Goal: Information Seeking & Learning: Learn about a topic

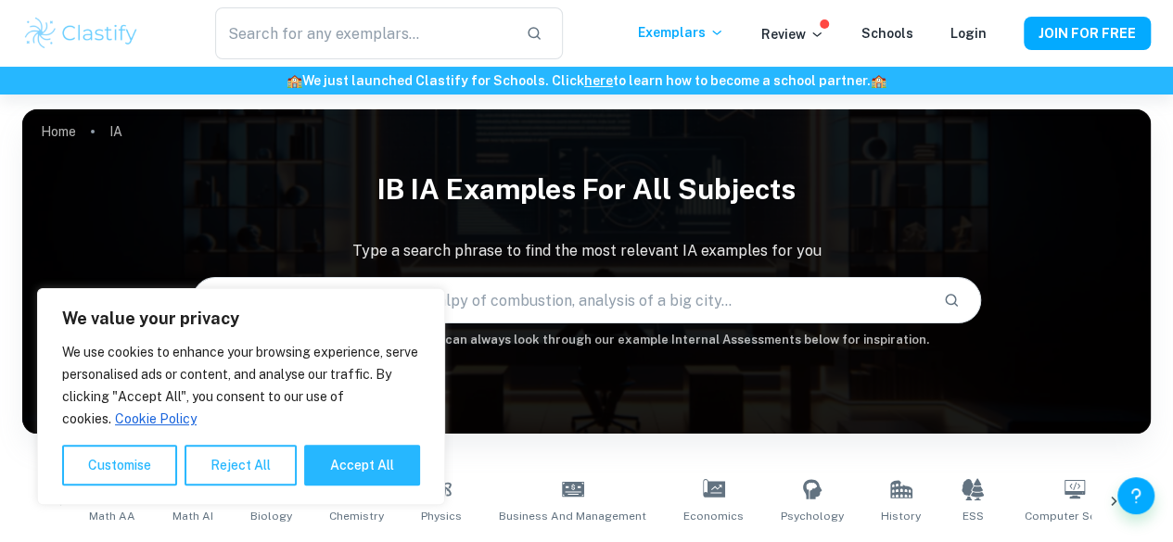
scroll to position [363, 0]
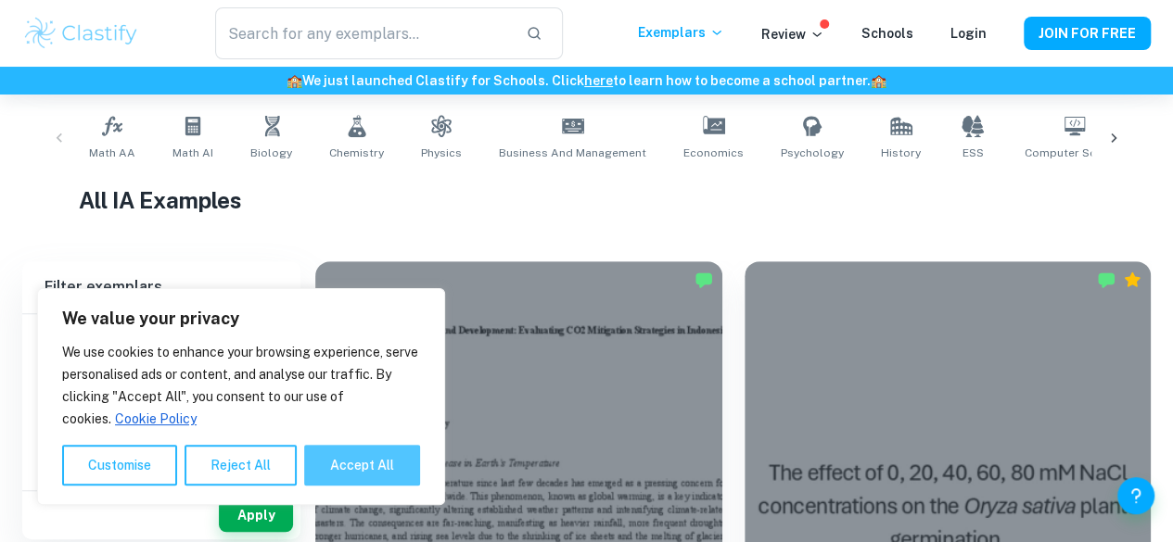
click at [324, 458] on button "Accept All" at bounding box center [362, 465] width 116 height 41
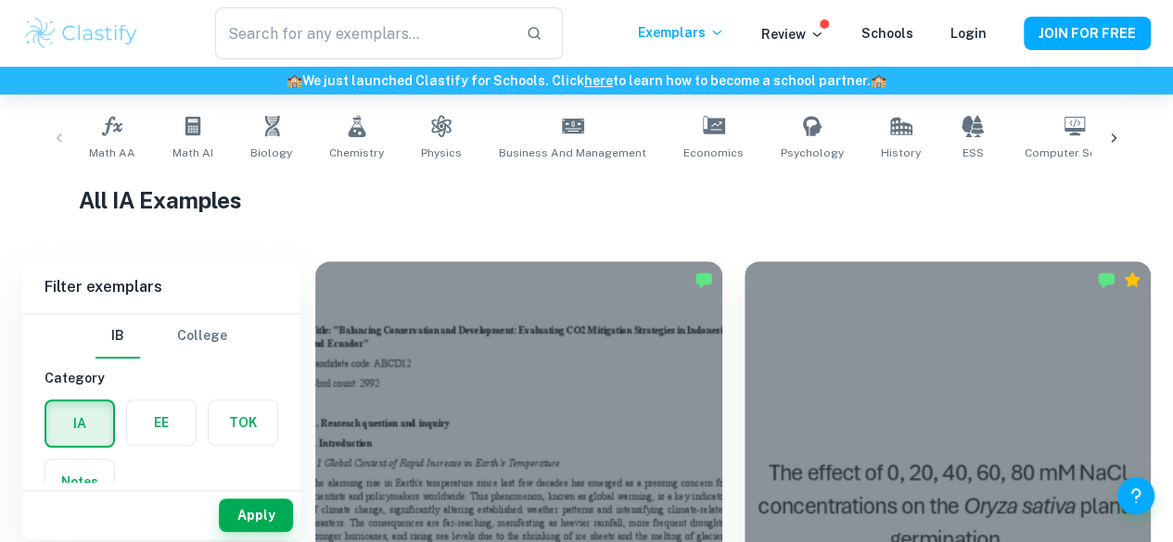
checkbox input "true"
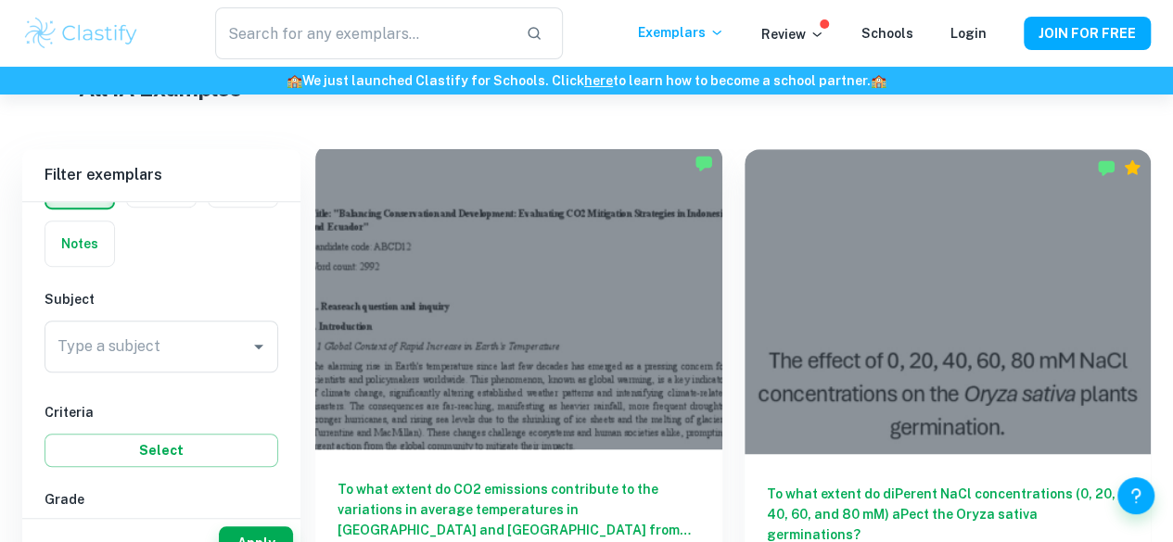
scroll to position [511, 0]
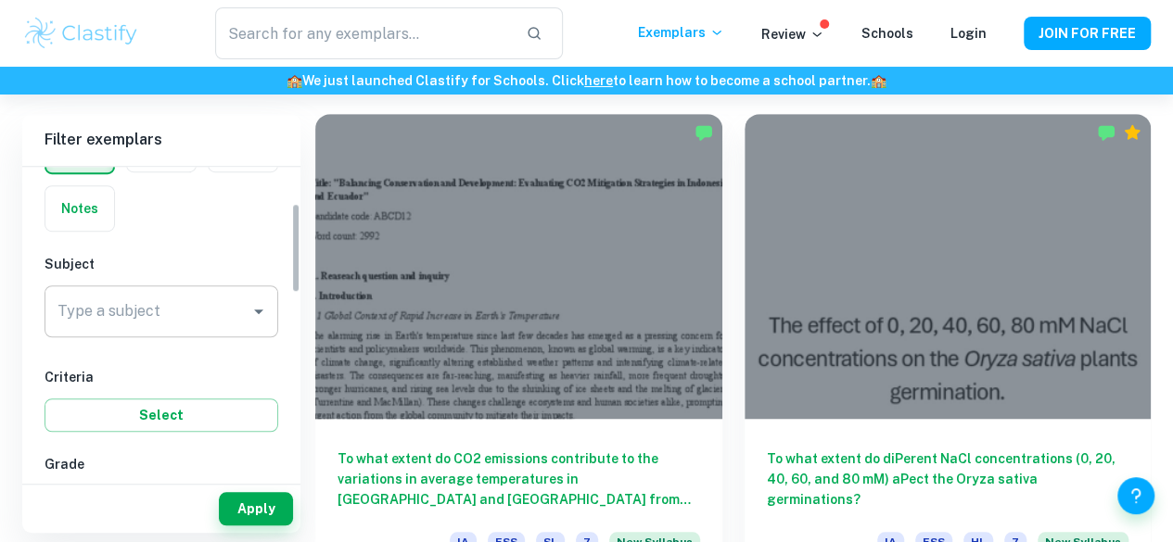
click at [232, 300] on input "Type a subject" at bounding box center [147, 311] width 189 height 35
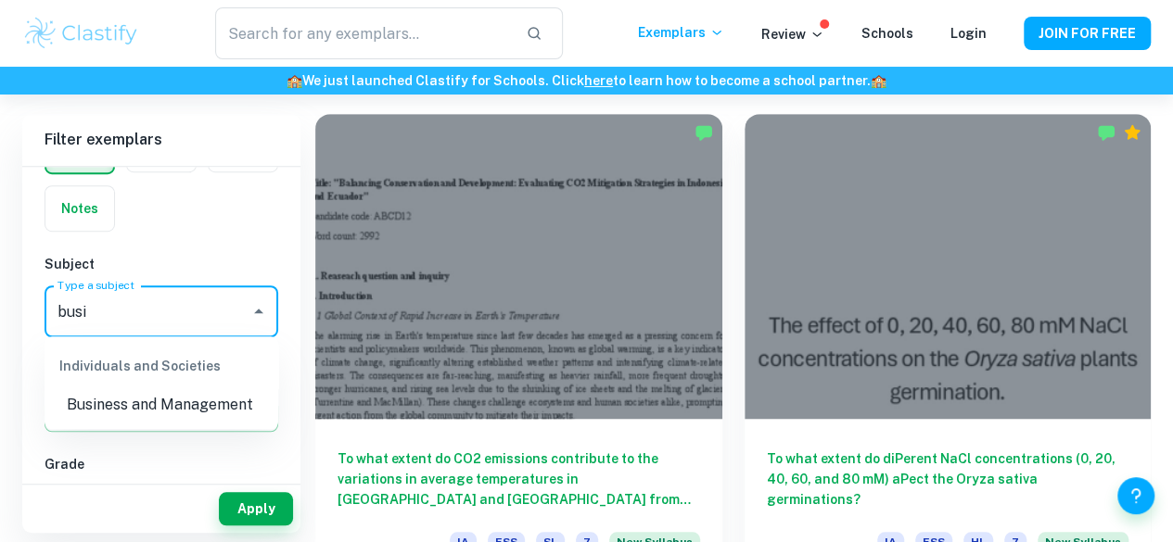
click at [129, 406] on li "Business and Management" at bounding box center [161, 404] width 234 height 33
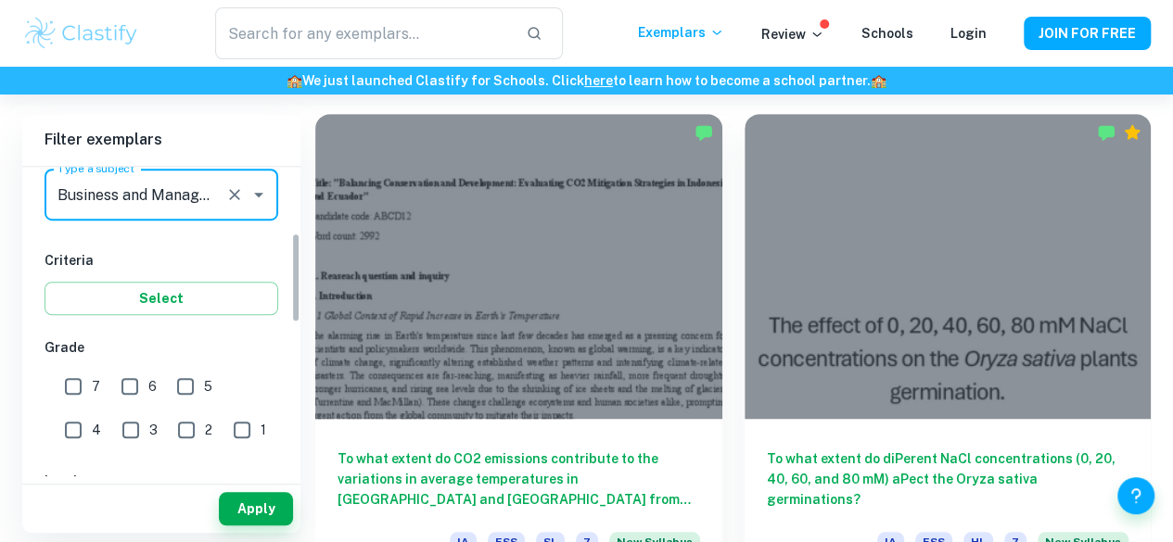
scroll to position [253, 0]
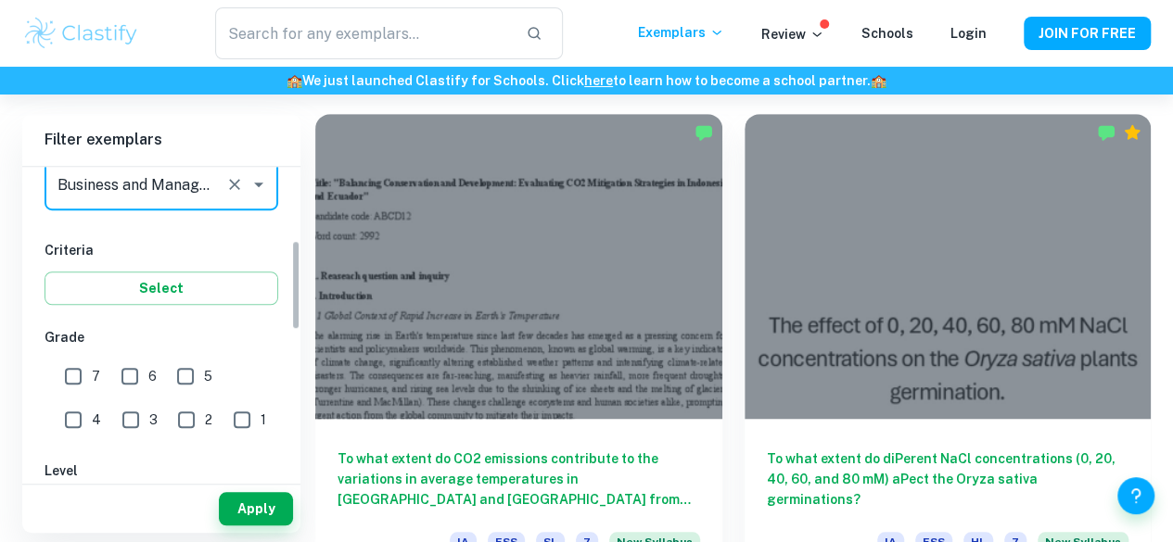
type input "Business and Management"
click at [71, 368] on input "7" at bounding box center [73, 376] width 37 height 37
checkbox input "true"
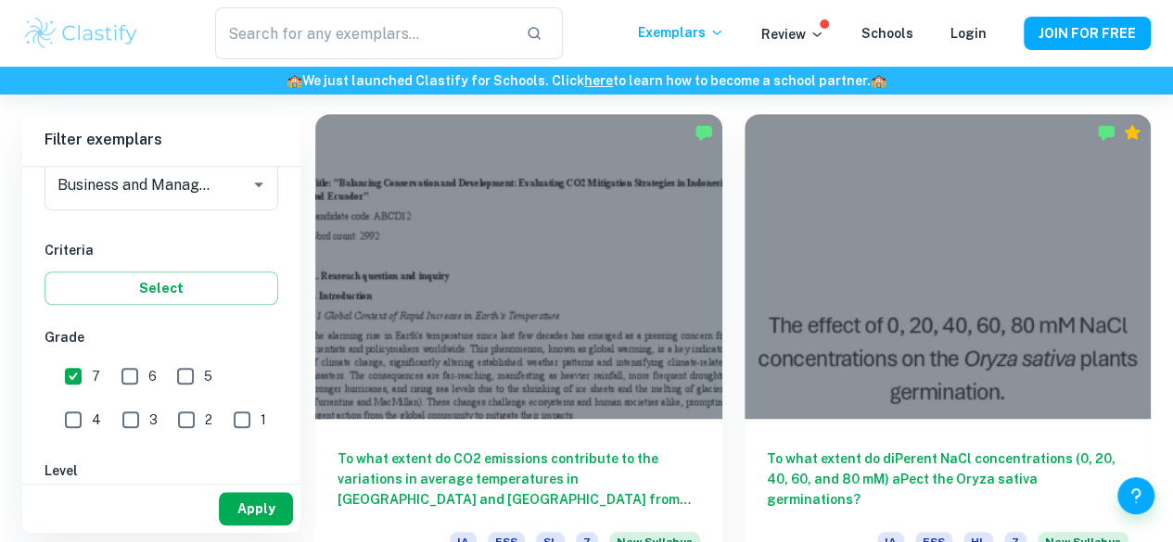
click at [260, 500] on button "Apply" at bounding box center [256, 508] width 74 height 33
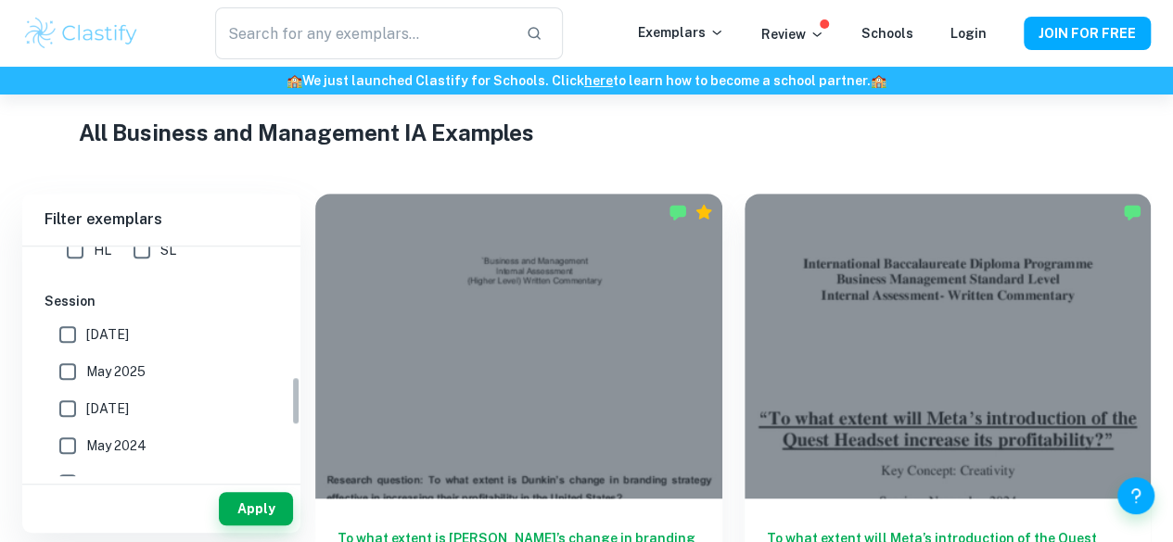
scroll to position [601, 0]
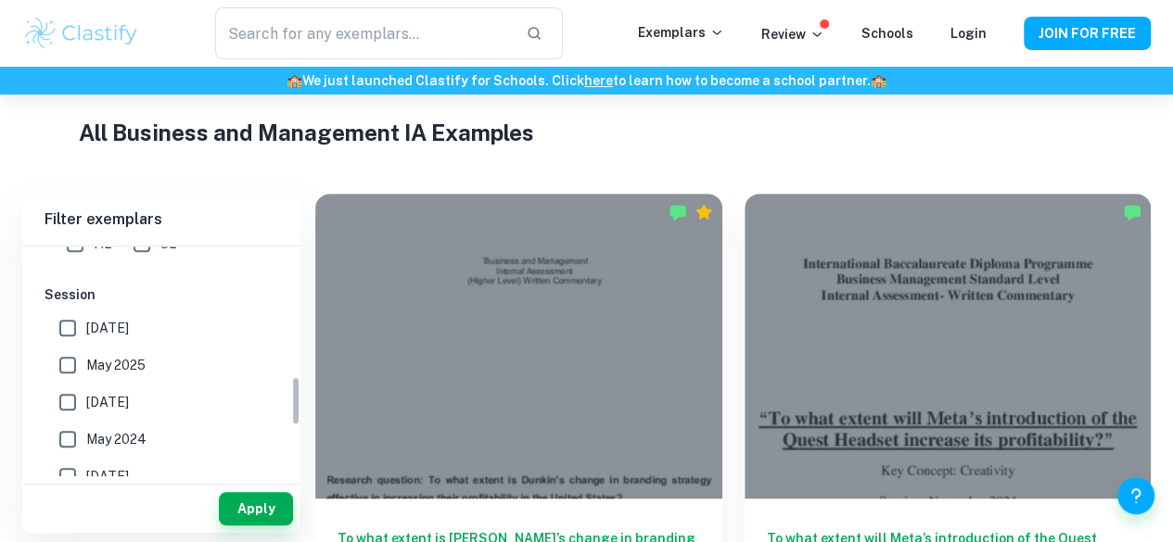
click at [98, 344] on label "[DATE]" at bounding box center [156, 328] width 214 height 37
click at [86, 344] on input "[DATE]" at bounding box center [67, 328] width 37 height 37
checkbox input "true"
click at [69, 361] on input "May 2025" at bounding box center [67, 365] width 37 height 37
checkbox input "true"
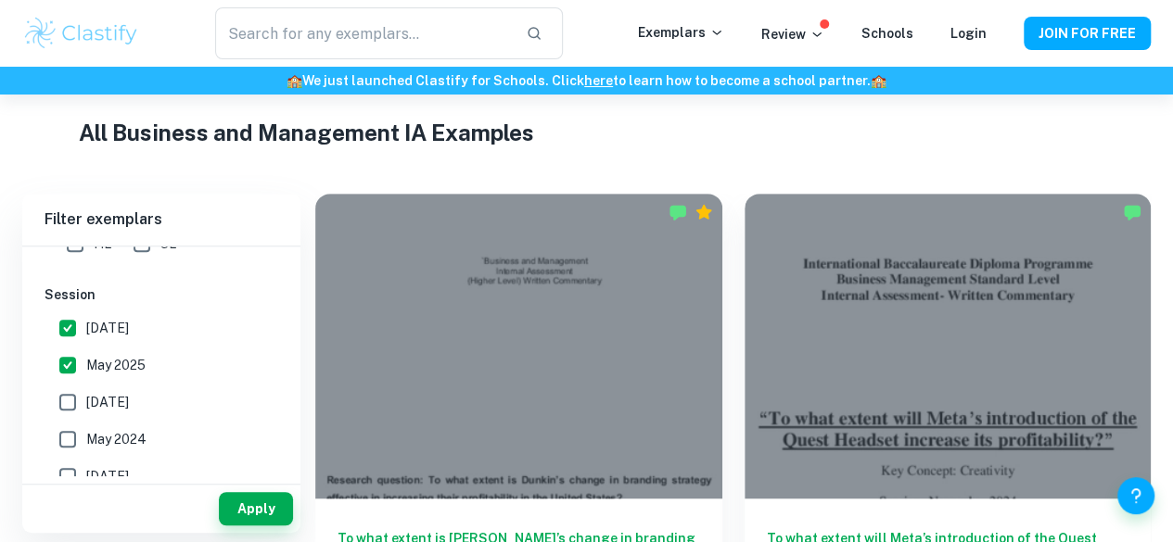
click at [74, 401] on input "[DATE]" at bounding box center [67, 402] width 37 height 37
click at [82, 414] on input "[DATE]" at bounding box center [67, 402] width 37 height 37
checkbox input "false"
click at [100, 435] on span "May 2024" at bounding box center [116, 439] width 60 height 20
click at [86, 435] on input "May 2024" at bounding box center [67, 439] width 37 height 37
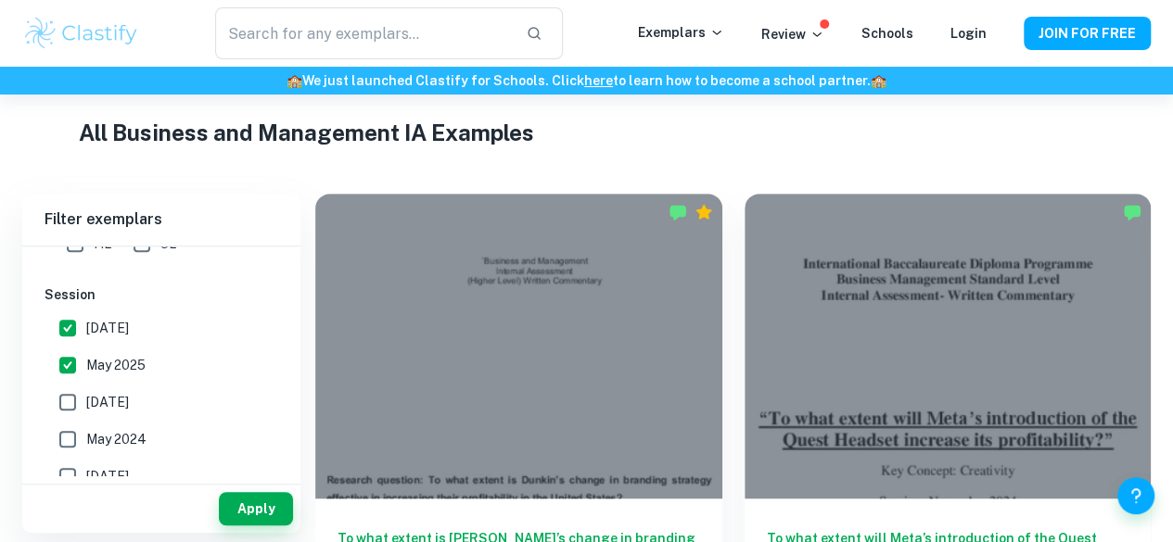
checkbox input "true"
click at [79, 398] on input "[DATE]" at bounding box center [67, 402] width 37 height 37
checkbox input "true"
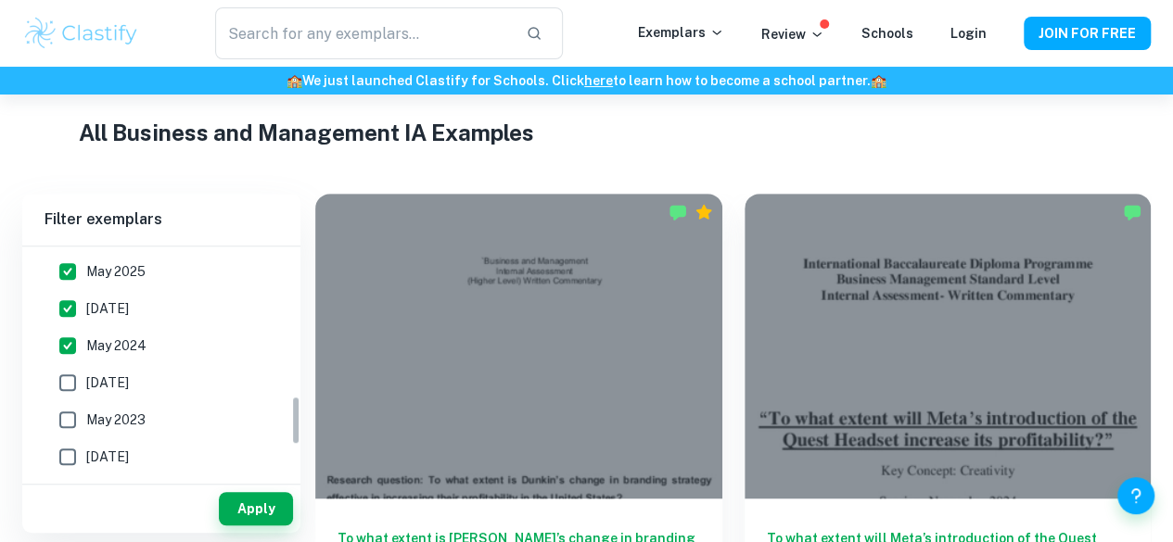
scroll to position [694, 0]
click at [260, 498] on button "Apply" at bounding box center [256, 508] width 74 height 33
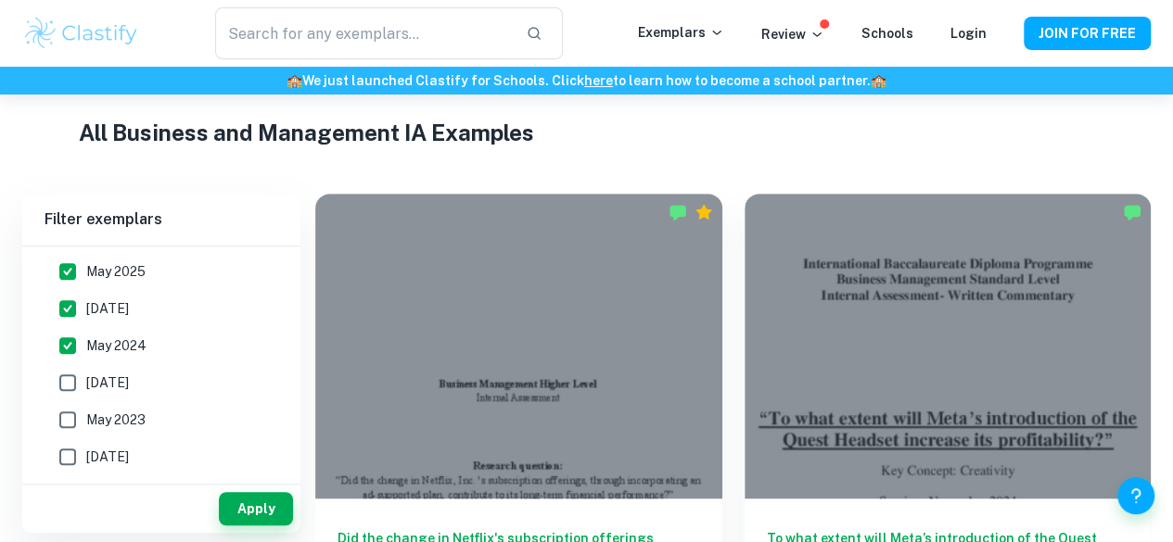
click at [100, 390] on label "[DATE]" at bounding box center [156, 382] width 214 height 37
click at [86, 390] on input "[DATE]" at bounding box center [67, 382] width 37 height 37
checkbox input "true"
click at [110, 426] on span "May 2023" at bounding box center [115, 420] width 59 height 20
click at [86, 426] on input "May 2023" at bounding box center [67, 419] width 37 height 37
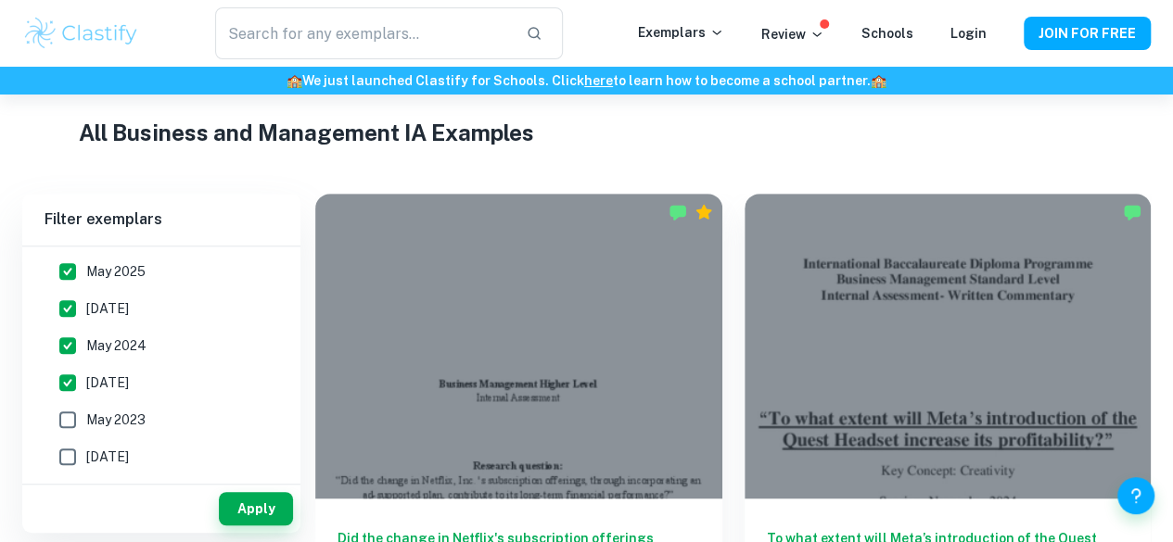
checkbox input "true"
click at [226, 494] on button "Apply" at bounding box center [256, 508] width 74 height 33
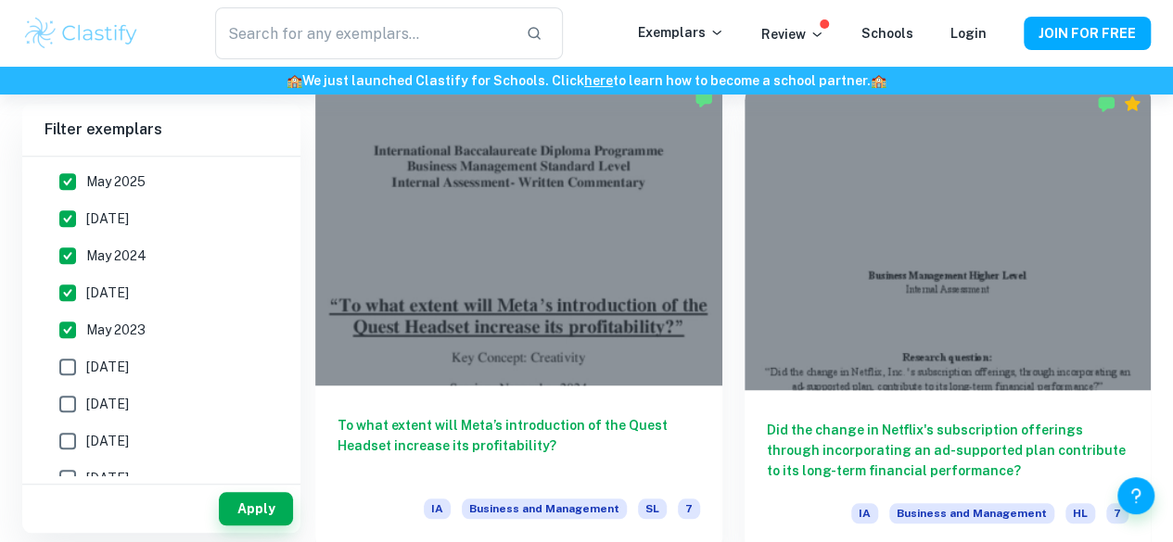
scroll to position [540, 0]
click at [494, 233] on div at bounding box center [518, 232] width 407 height 305
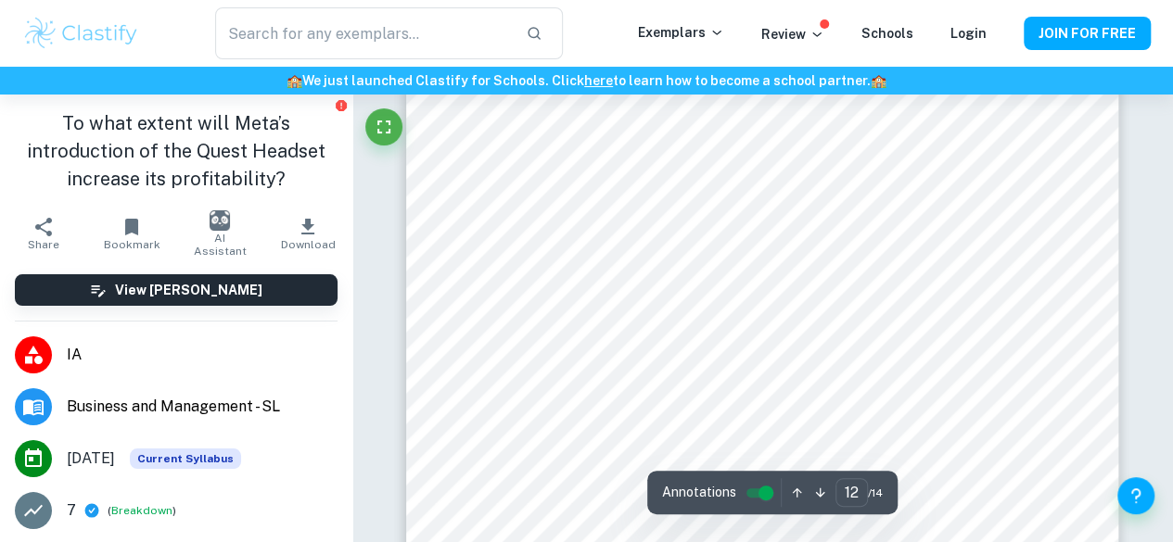
scroll to position [11818, 0]
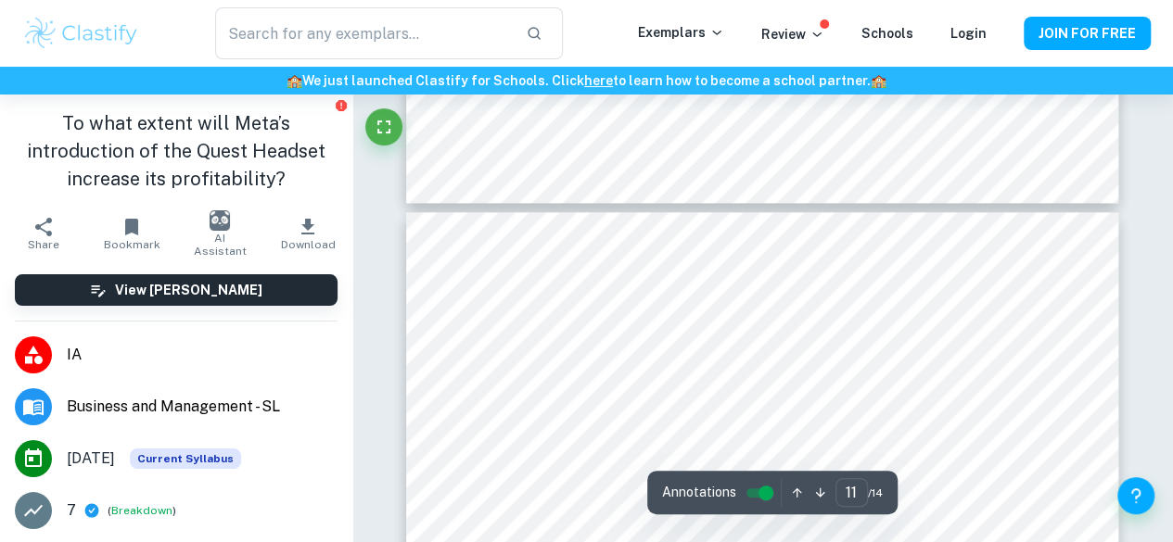
type input "12"
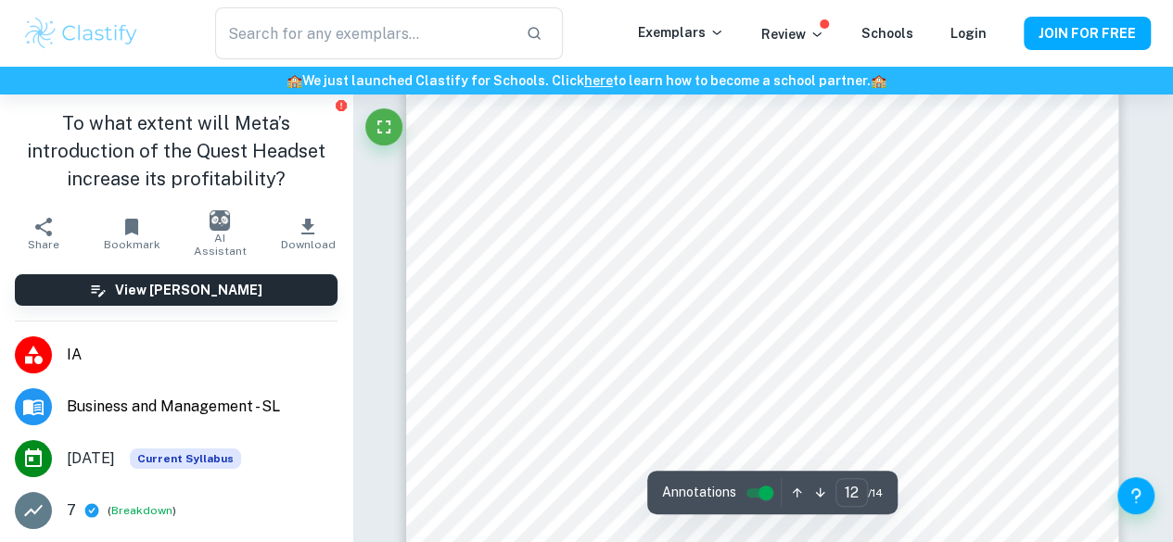
scroll to position [11799, 0]
